Goal: Task Accomplishment & Management: Use online tool/utility

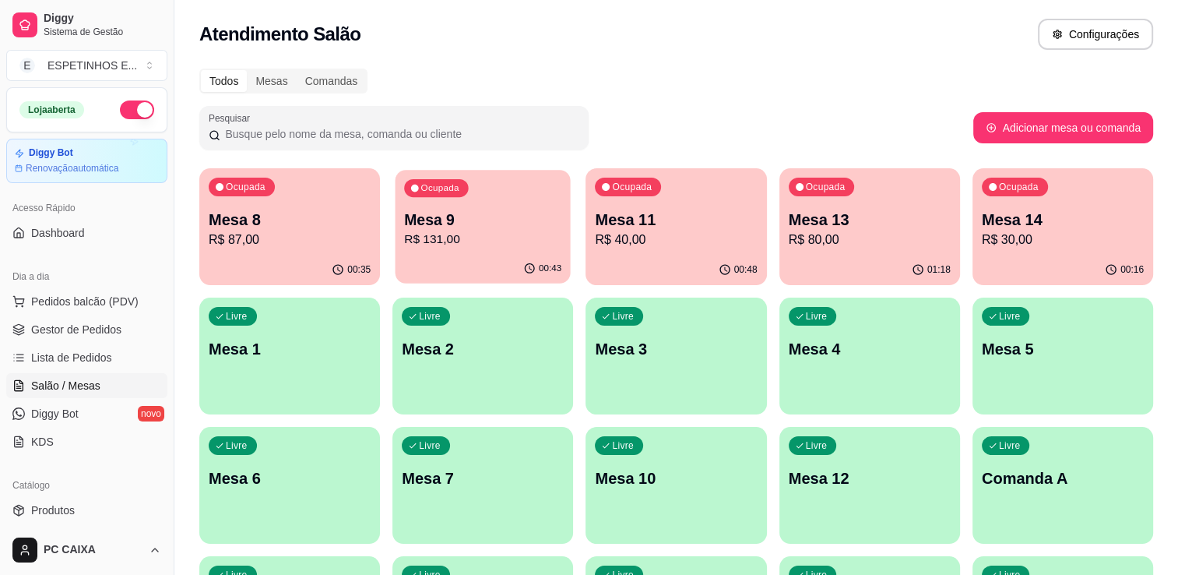
click at [437, 230] on p "R$ 131,00" at bounding box center [482, 239] width 157 height 18
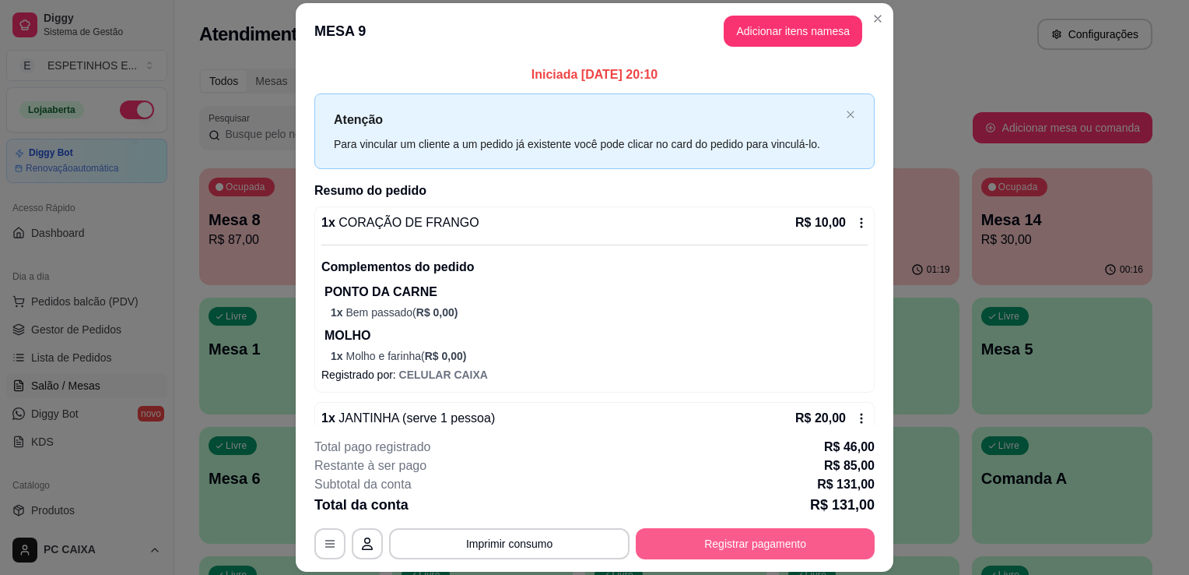
click at [741, 537] on button "Registrar pagamento" at bounding box center [755, 543] width 239 height 31
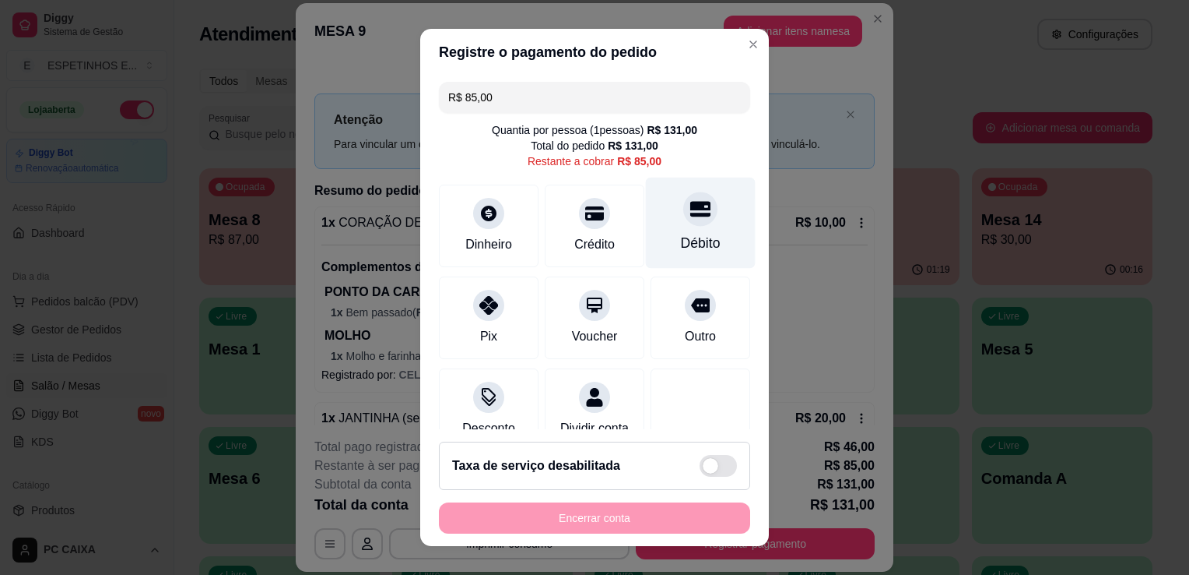
click at [683, 216] on div at bounding box center [700, 209] width 34 height 34
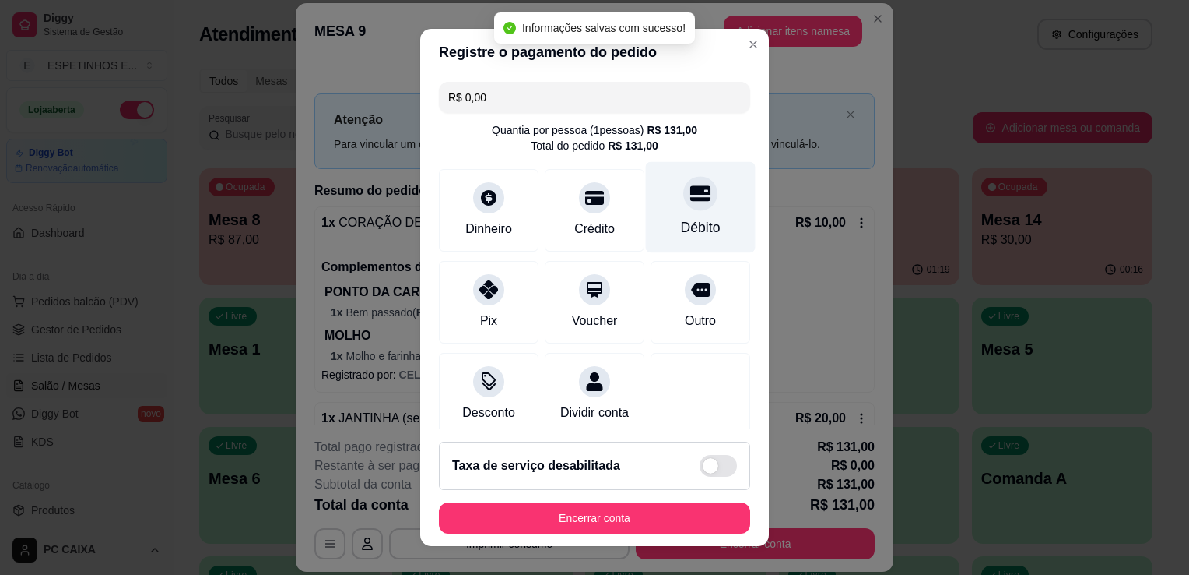
type input "R$ 0,00"
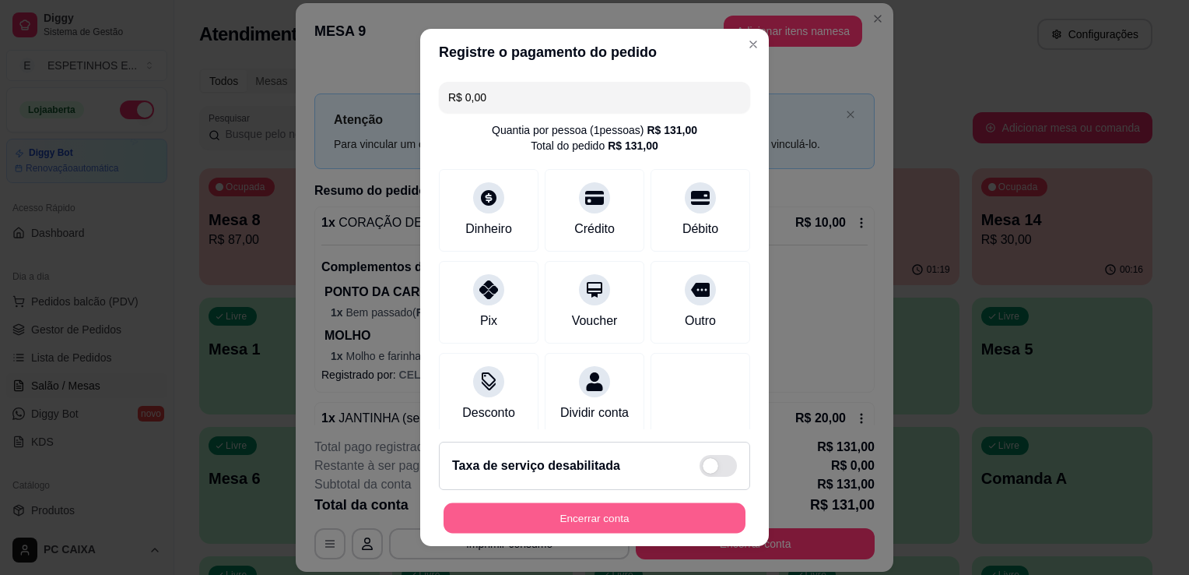
click at [554, 515] on button "Encerrar conta" at bounding box center [595, 518] width 302 height 30
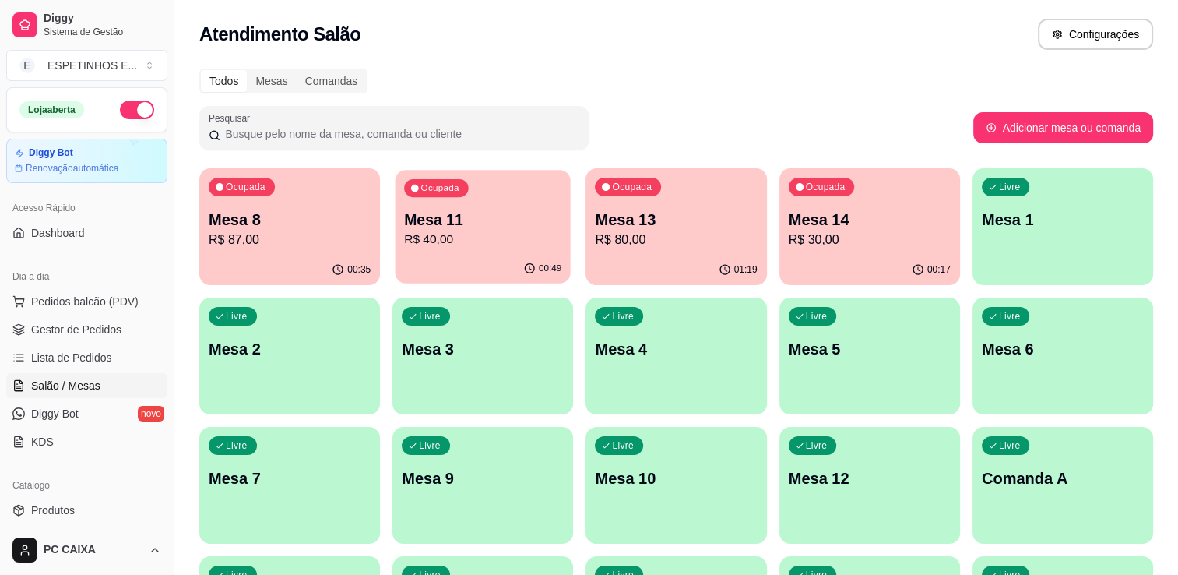
click at [525, 212] on p "Mesa 11" at bounding box center [482, 219] width 157 height 21
click at [737, 208] on div "Ocupada Mesa 13 R$ 80,00" at bounding box center [675, 211] width 181 height 86
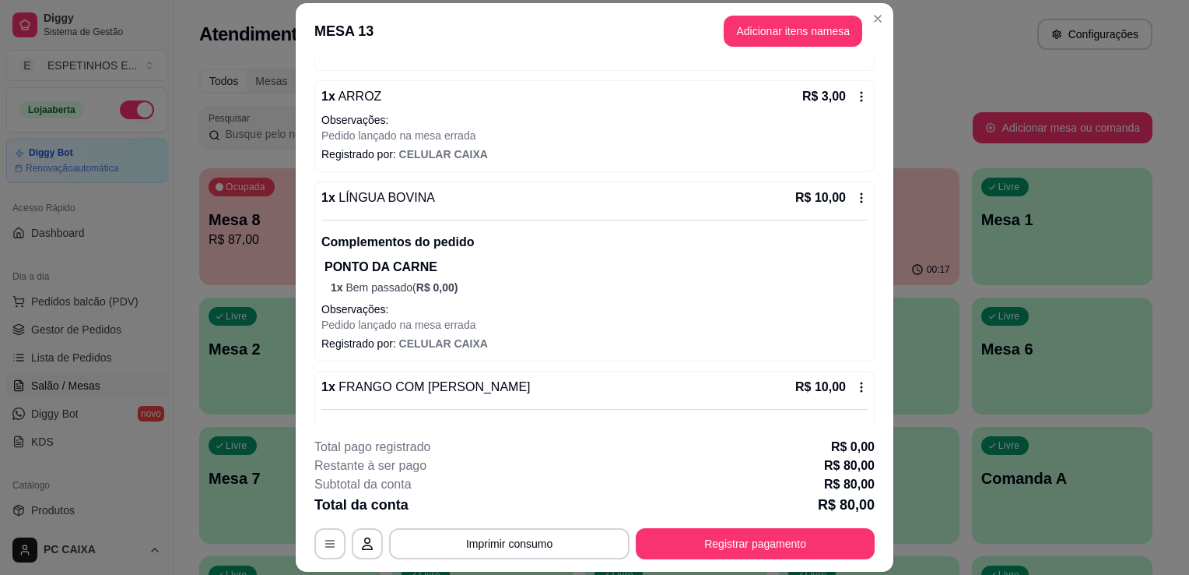
scroll to position [623, 0]
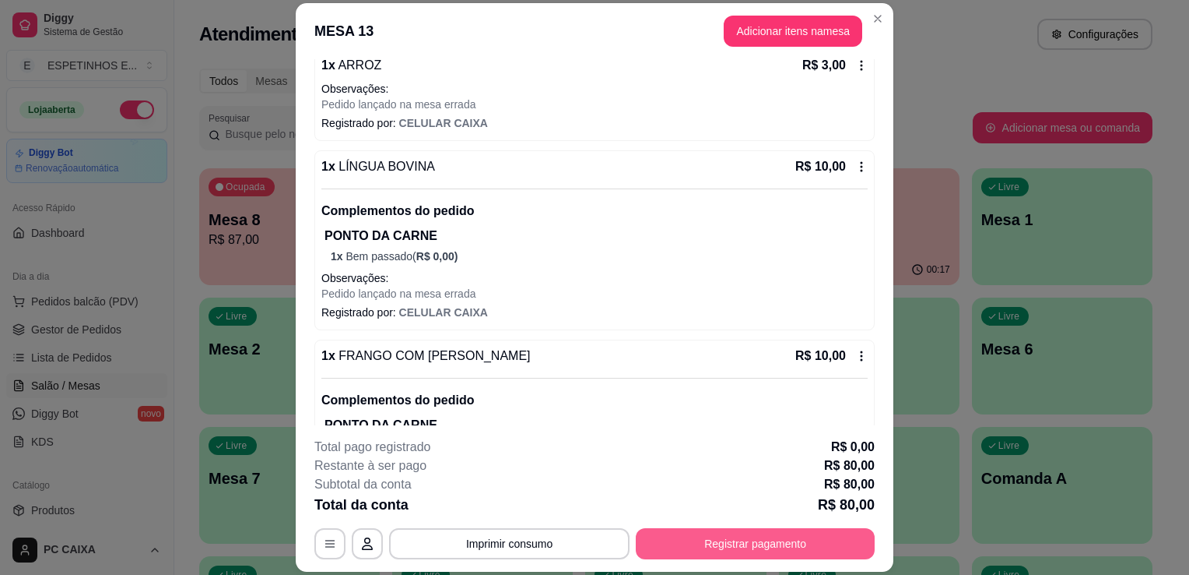
click at [775, 556] on button "Registrar pagamento" at bounding box center [755, 543] width 239 height 31
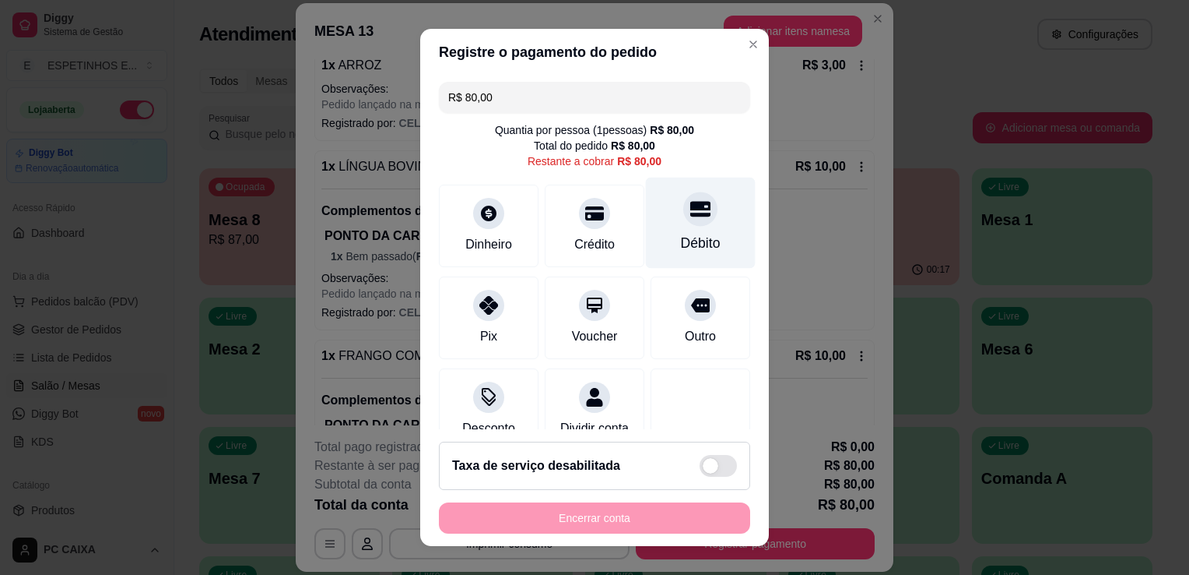
click at [690, 204] on icon at bounding box center [700, 209] width 20 height 16
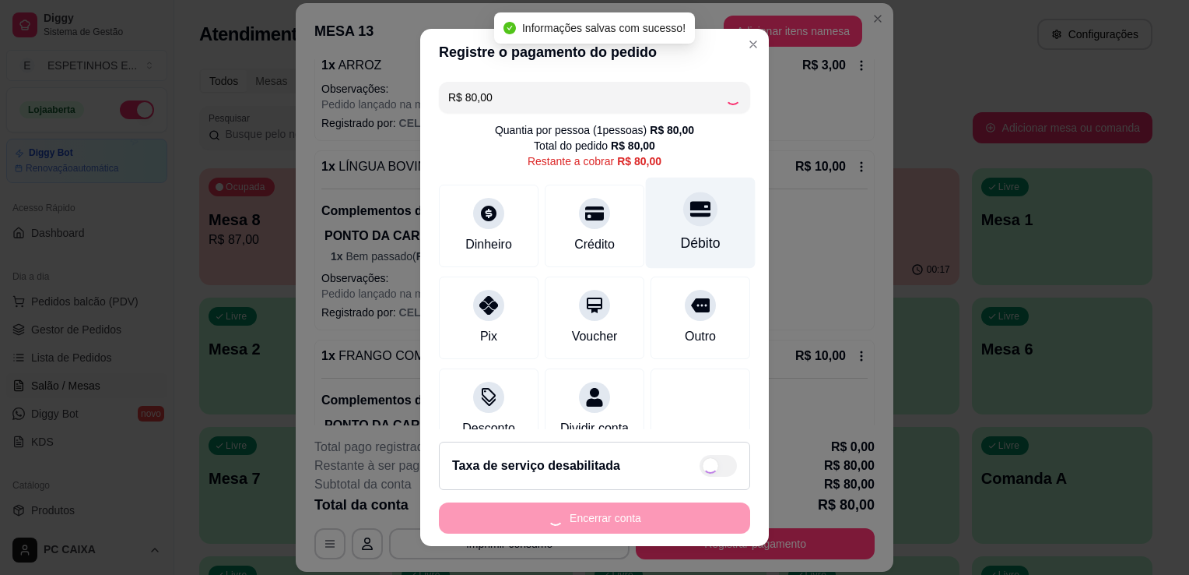
type input "R$ 0,00"
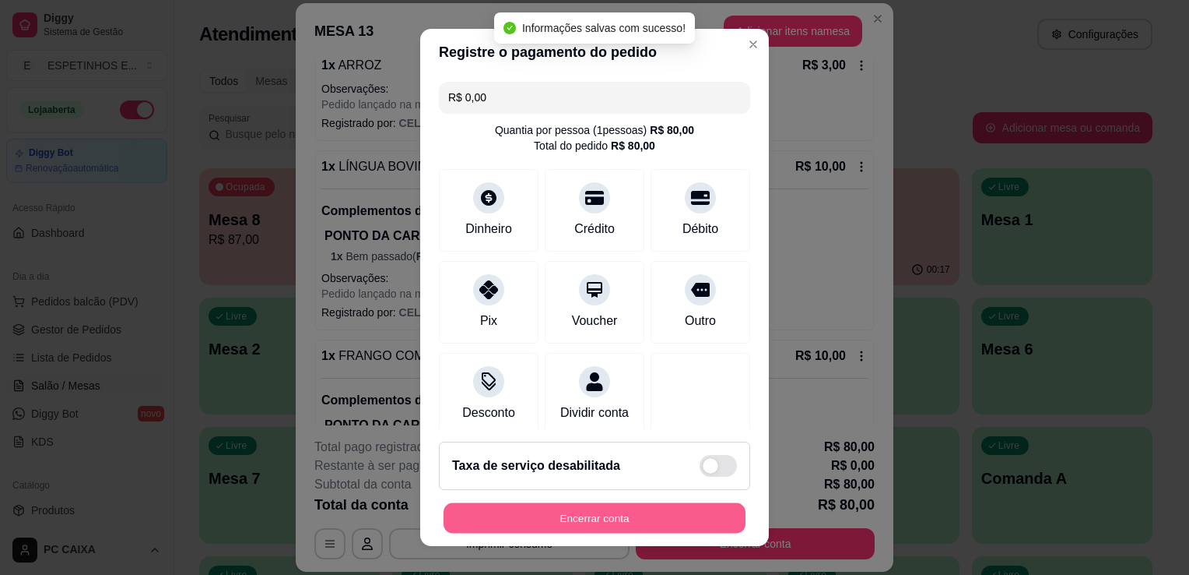
click at [570, 519] on button "Encerrar conta" at bounding box center [595, 518] width 302 height 30
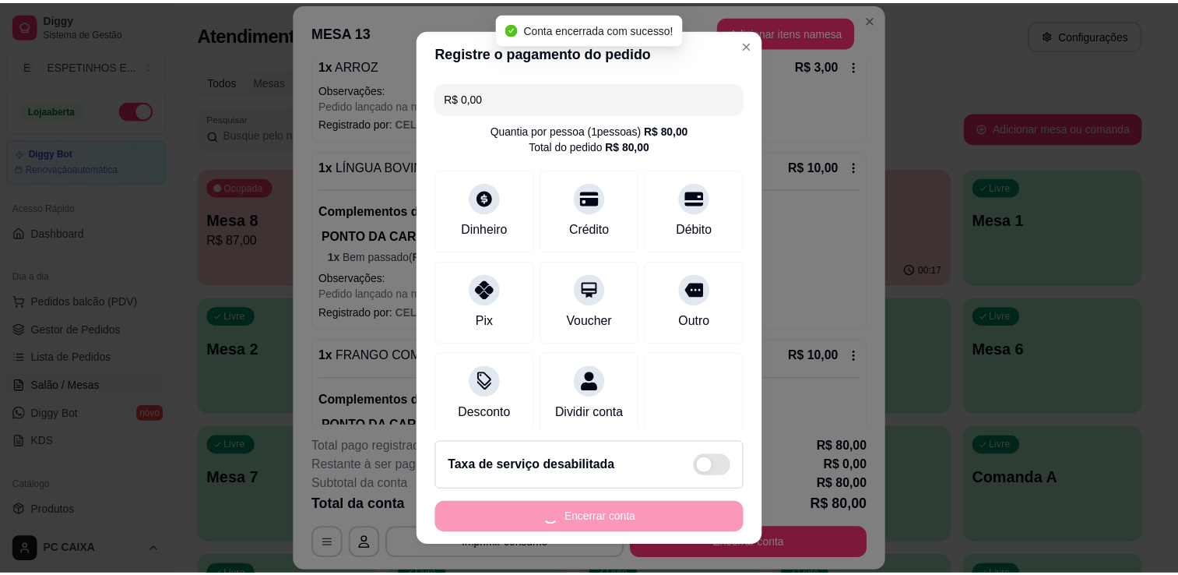
scroll to position [0, 0]
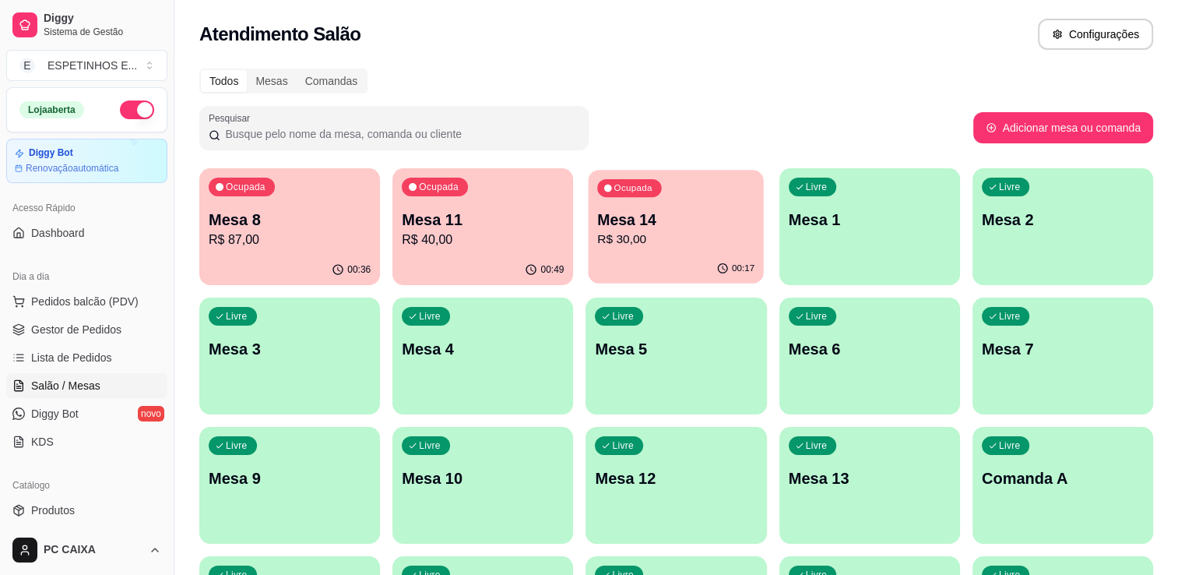
click at [648, 244] on p "R$ 30,00" at bounding box center [676, 239] width 157 height 18
